Goal: Information Seeking & Learning: Learn about a topic

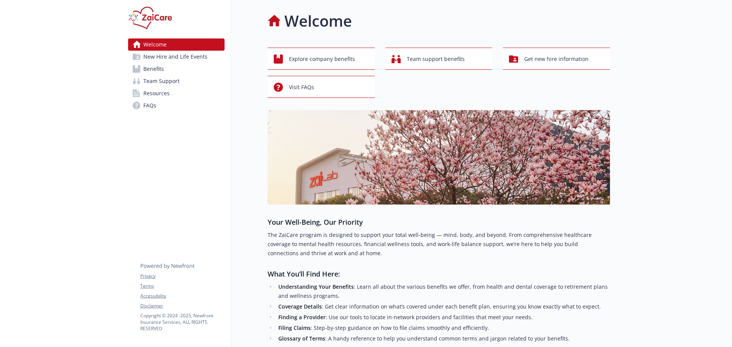
click at [166, 72] on link "Benefits" at bounding box center [176, 69] width 96 height 12
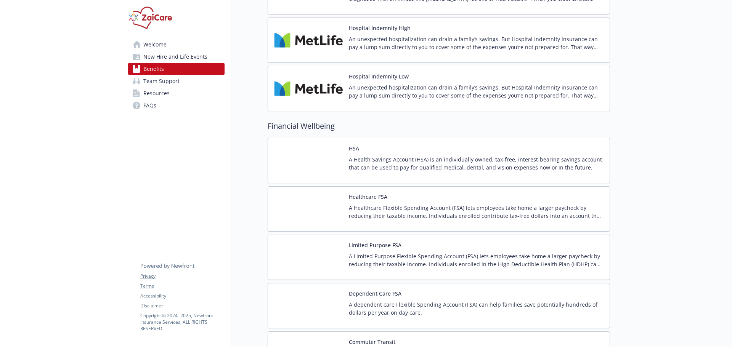
scroll to position [1105, 0]
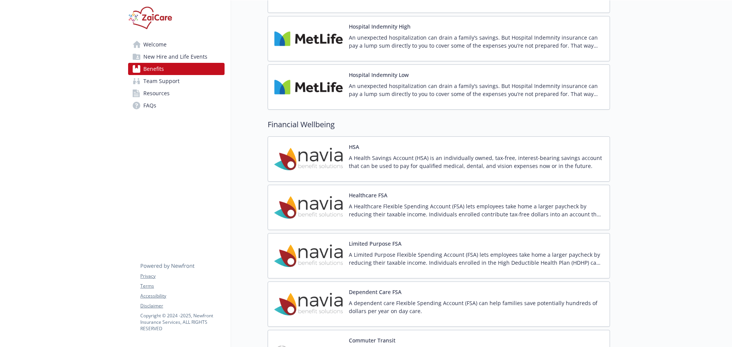
click at [393, 163] on p "A Health Savings Account (HSA) is an individually owned, tax-free, interest-bea…" at bounding box center [476, 162] width 255 height 16
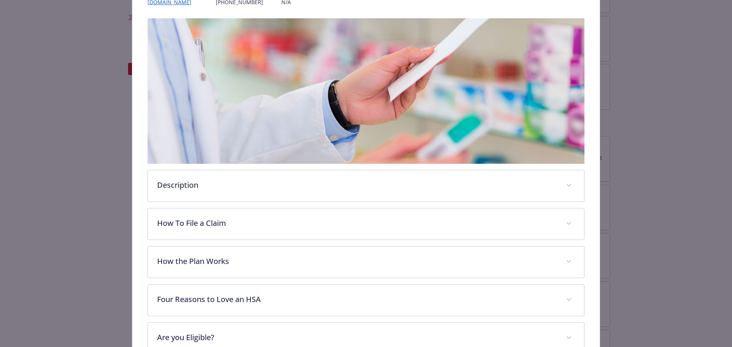
scroll to position [114, 0]
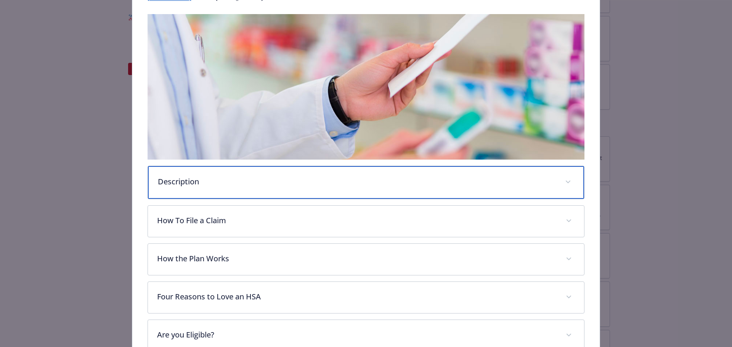
click at [321, 194] on div "Description" at bounding box center [366, 182] width 436 height 33
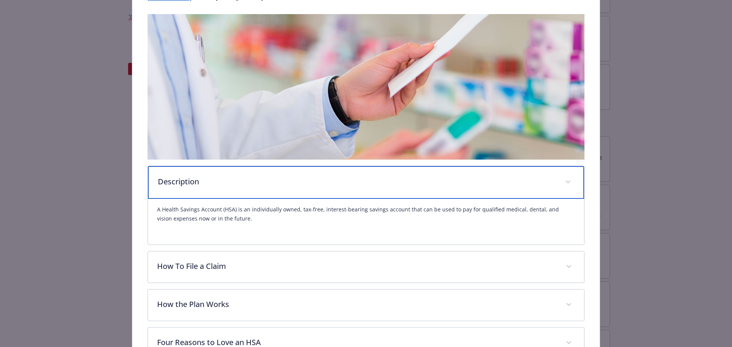
click at [321, 194] on div "Description" at bounding box center [366, 182] width 436 height 33
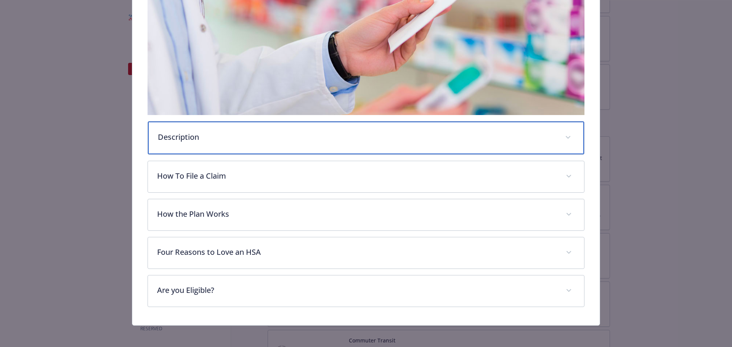
scroll to position [161, 0]
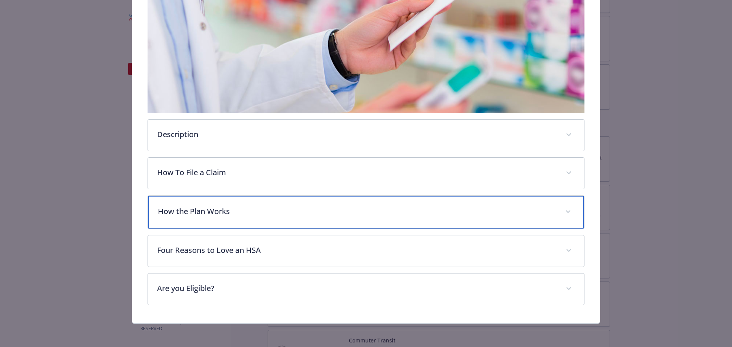
click at [303, 215] on p "How the Plan Works" at bounding box center [357, 211] width 398 height 11
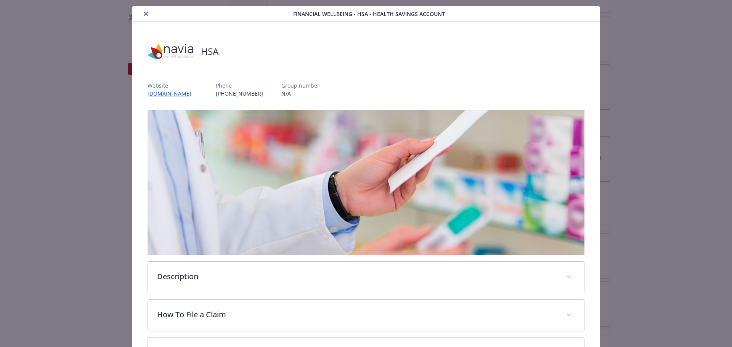
scroll to position [0, 0]
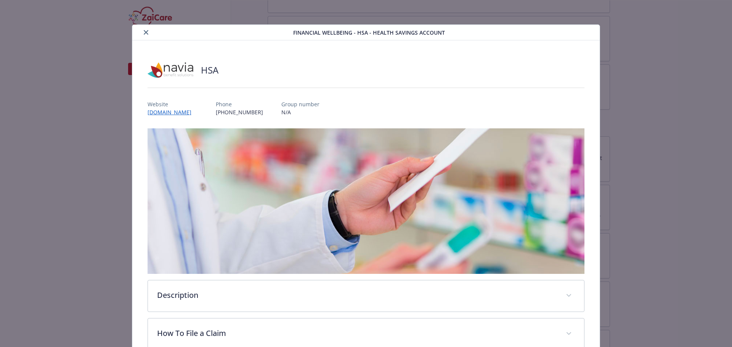
click at [147, 31] on icon "close" at bounding box center [146, 32] width 5 height 5
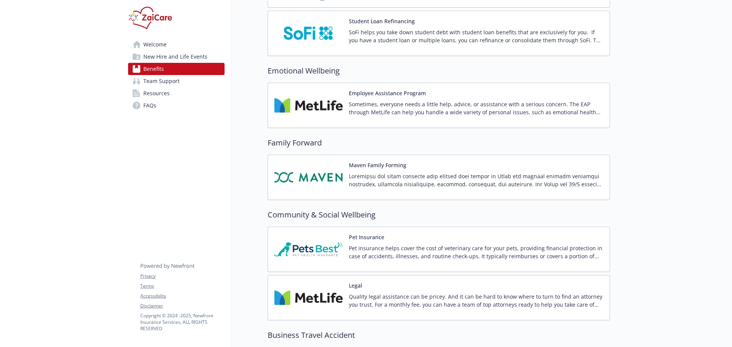
click at [400, 172] on p at bounding box center [476, 180] width 255 height 16
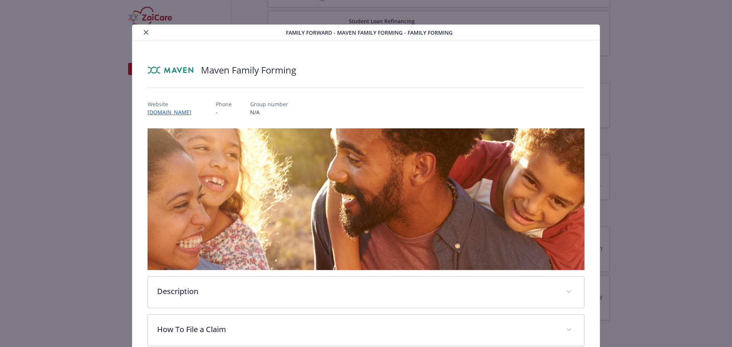
scroll to position [114, 0]
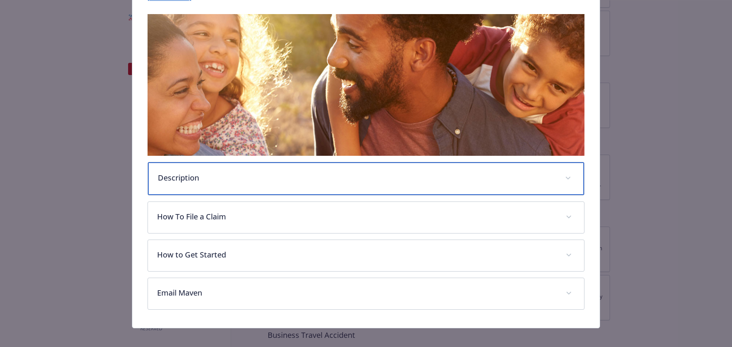
click at [314, 181] on p "Description" at bounding box center [357, 177] width 398 height 11
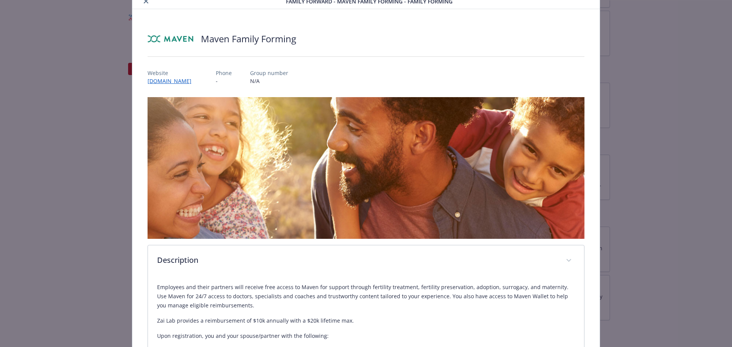
scroll to position [0, 0]
